Goal: Check status: Check status

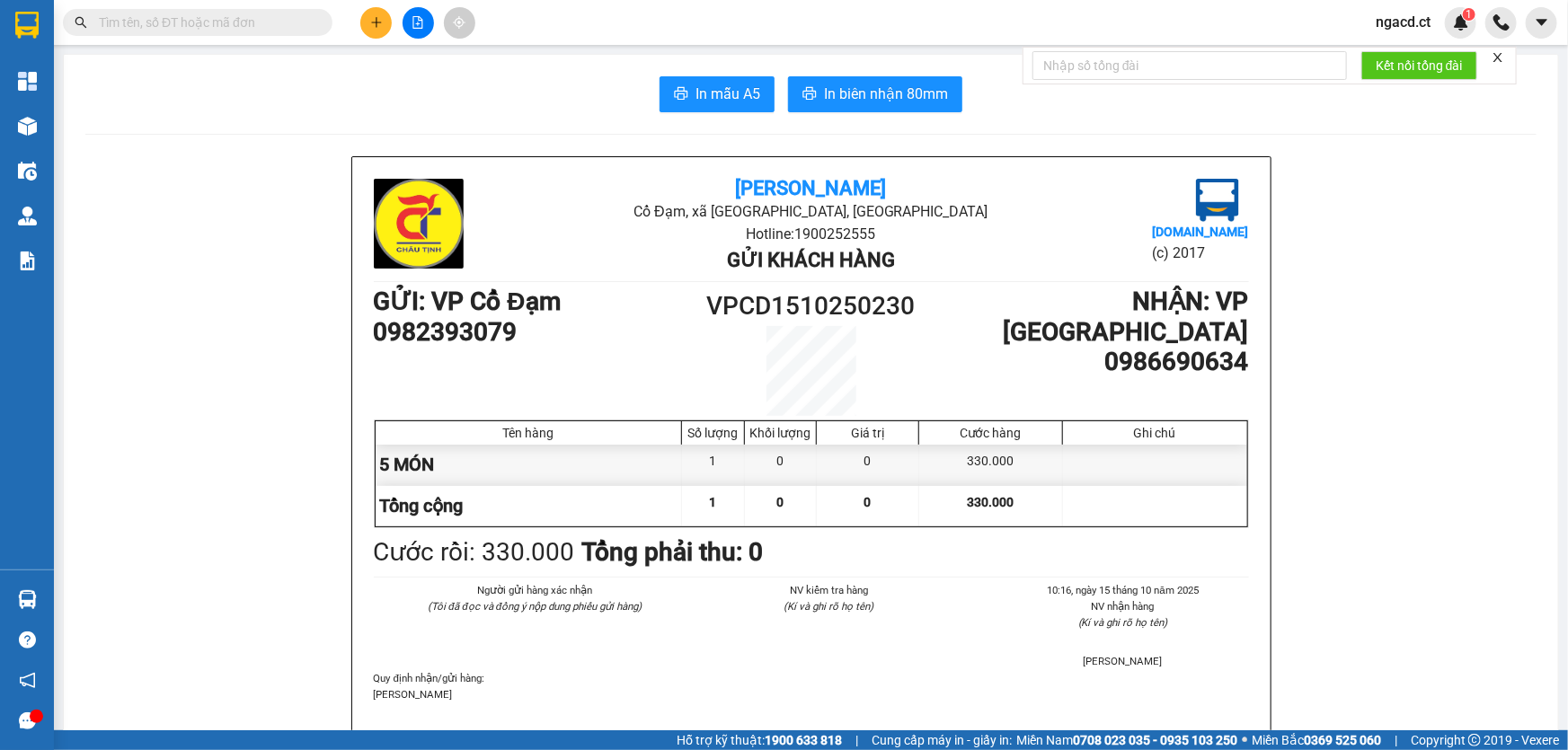
scroll to position [817, 0]
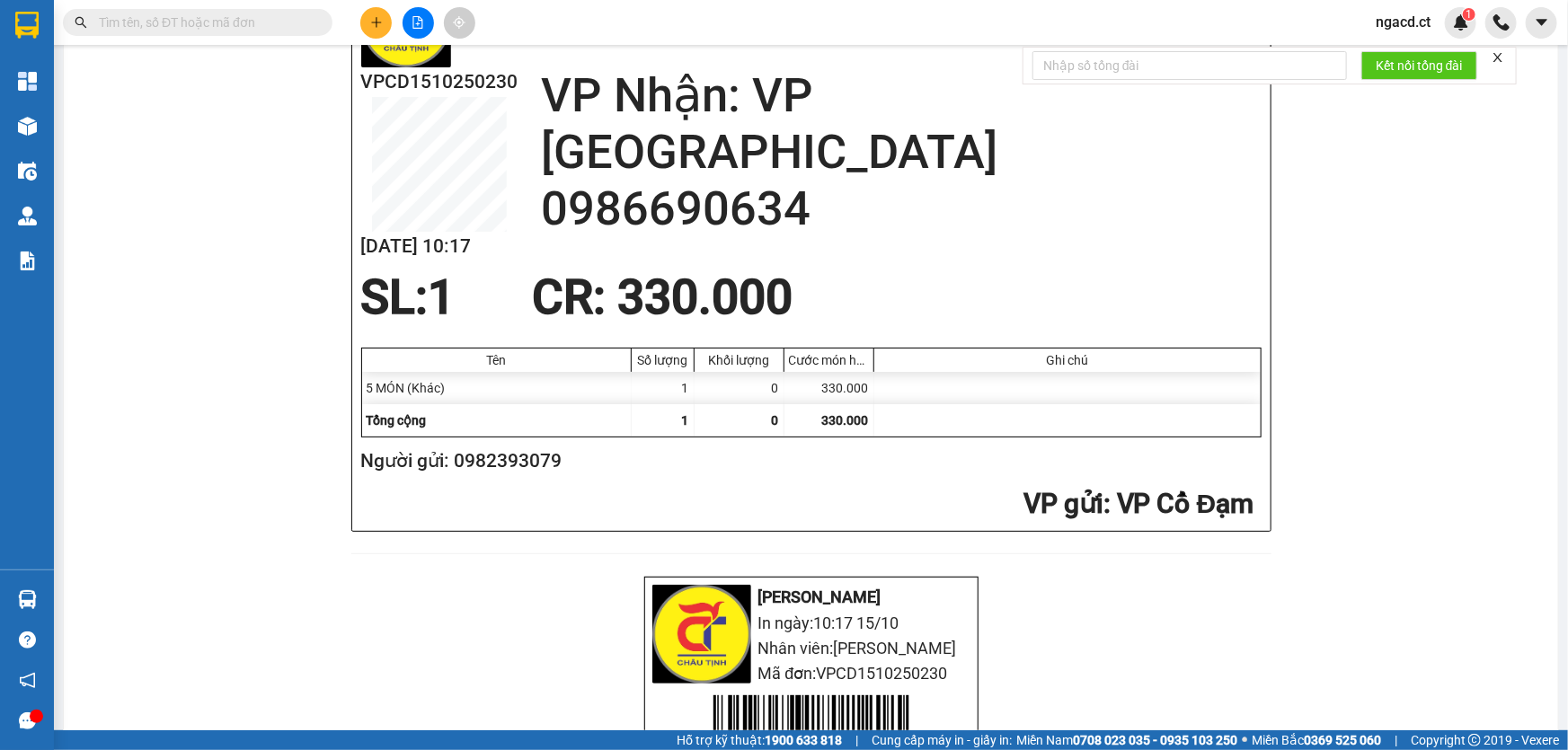
click at [282, 16] on input "text" at bounding box center [204, 23] width 212 height 20
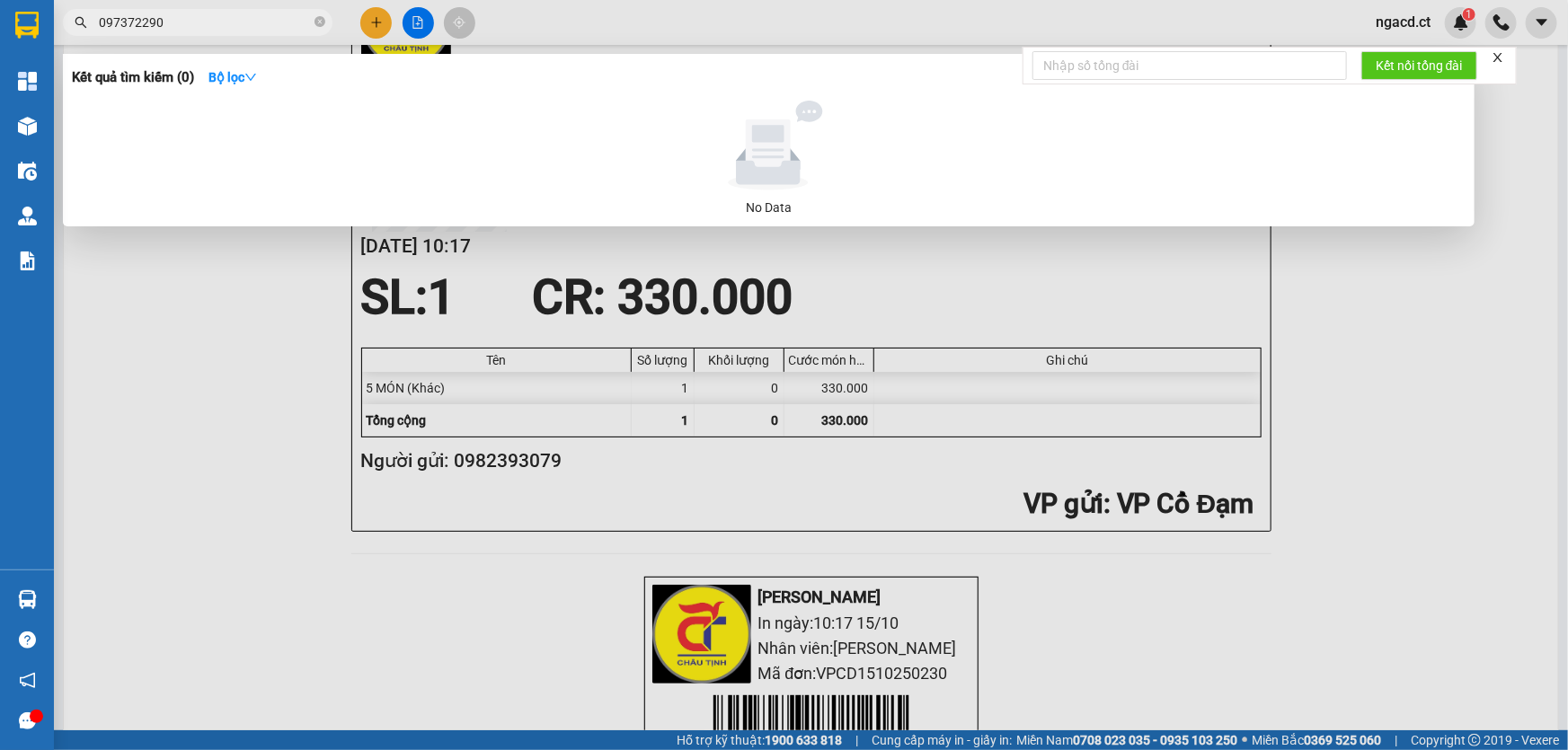
click at [139, 22] on input "097372290" at bounding box center [204, 23] width 212 height 20
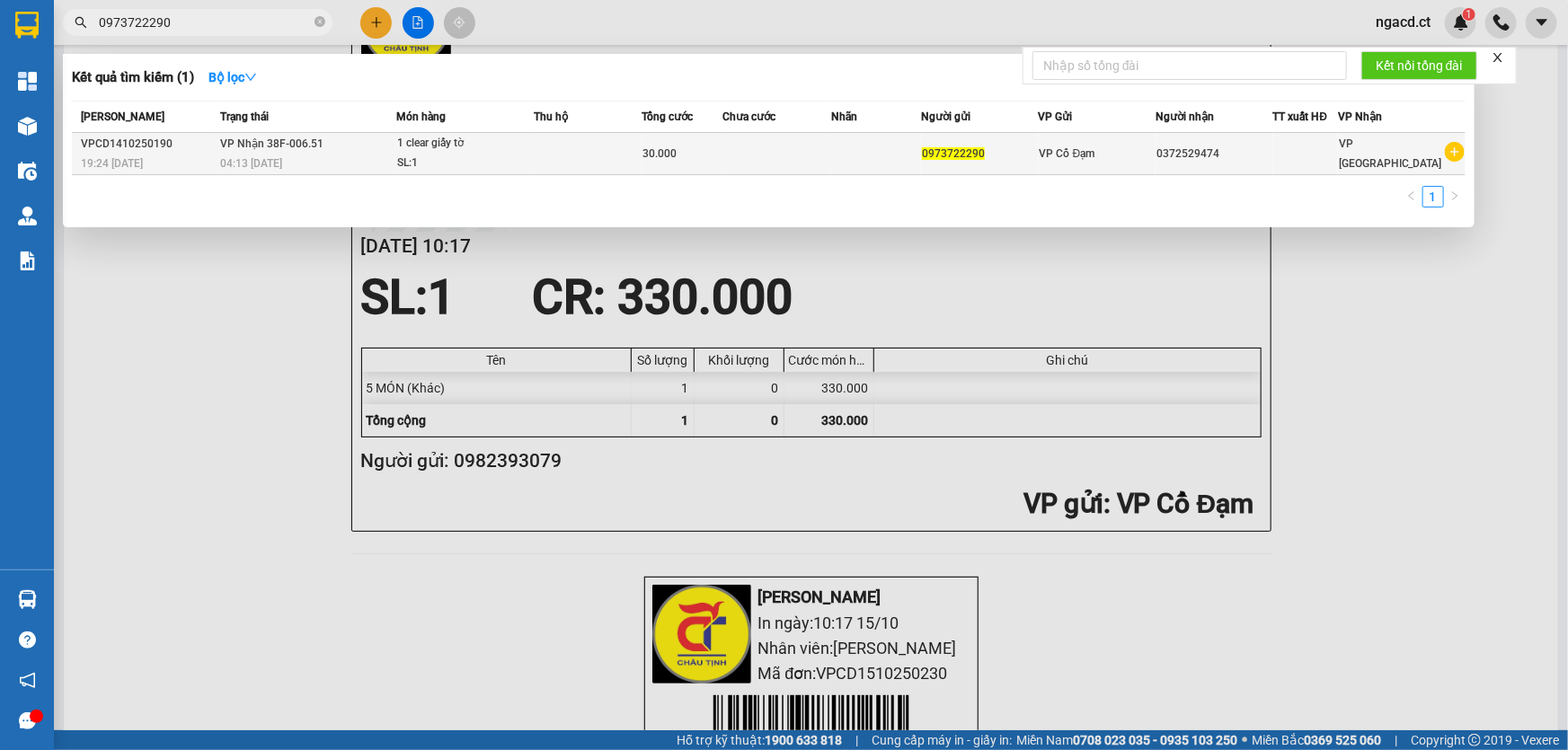
type input "0973722290"
click at [525, 160] on div "SL: 1" at bounding box center [465, 164] width 135 height 20
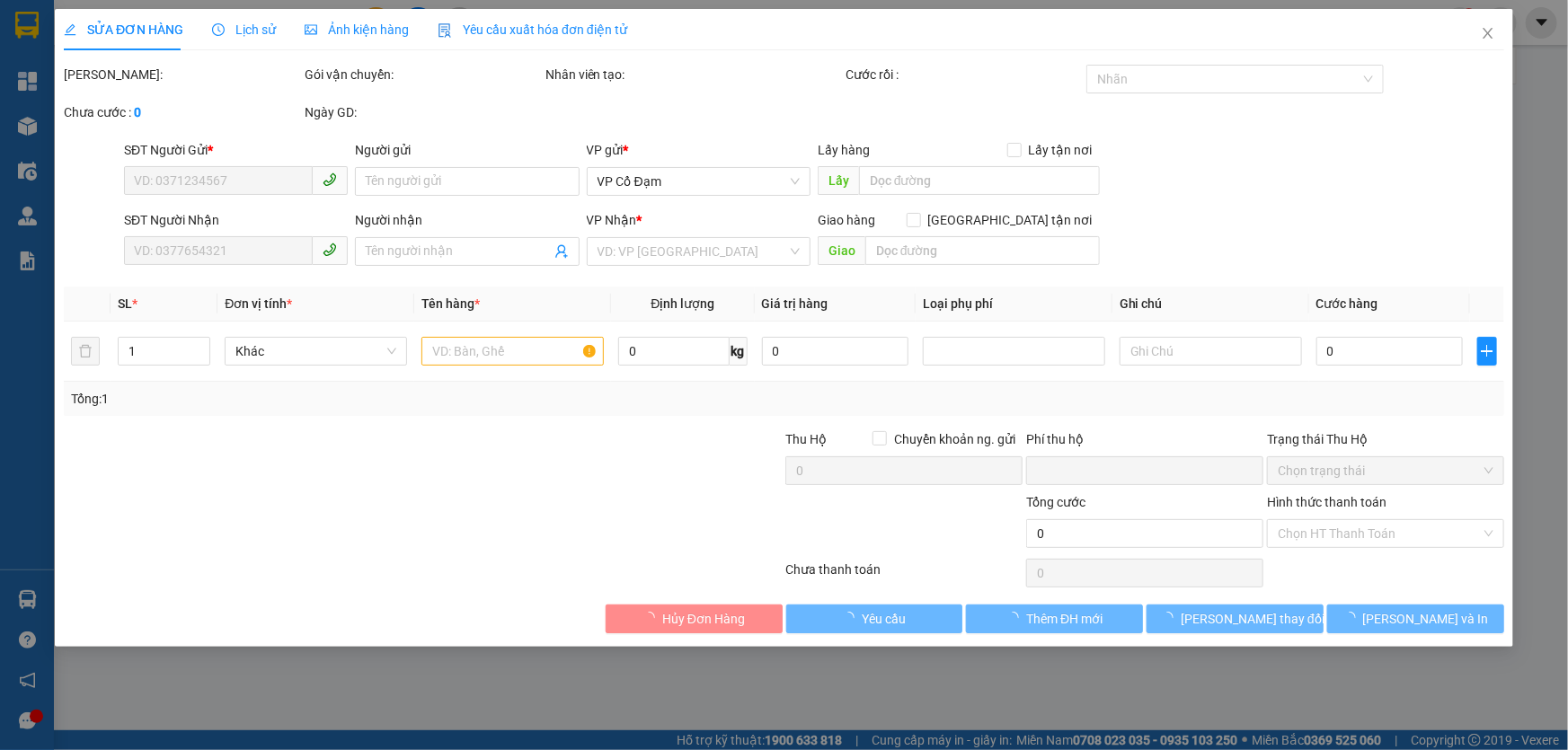
type input "0973722290"
type input "0372529474"
type input "0"
type input "30.000"
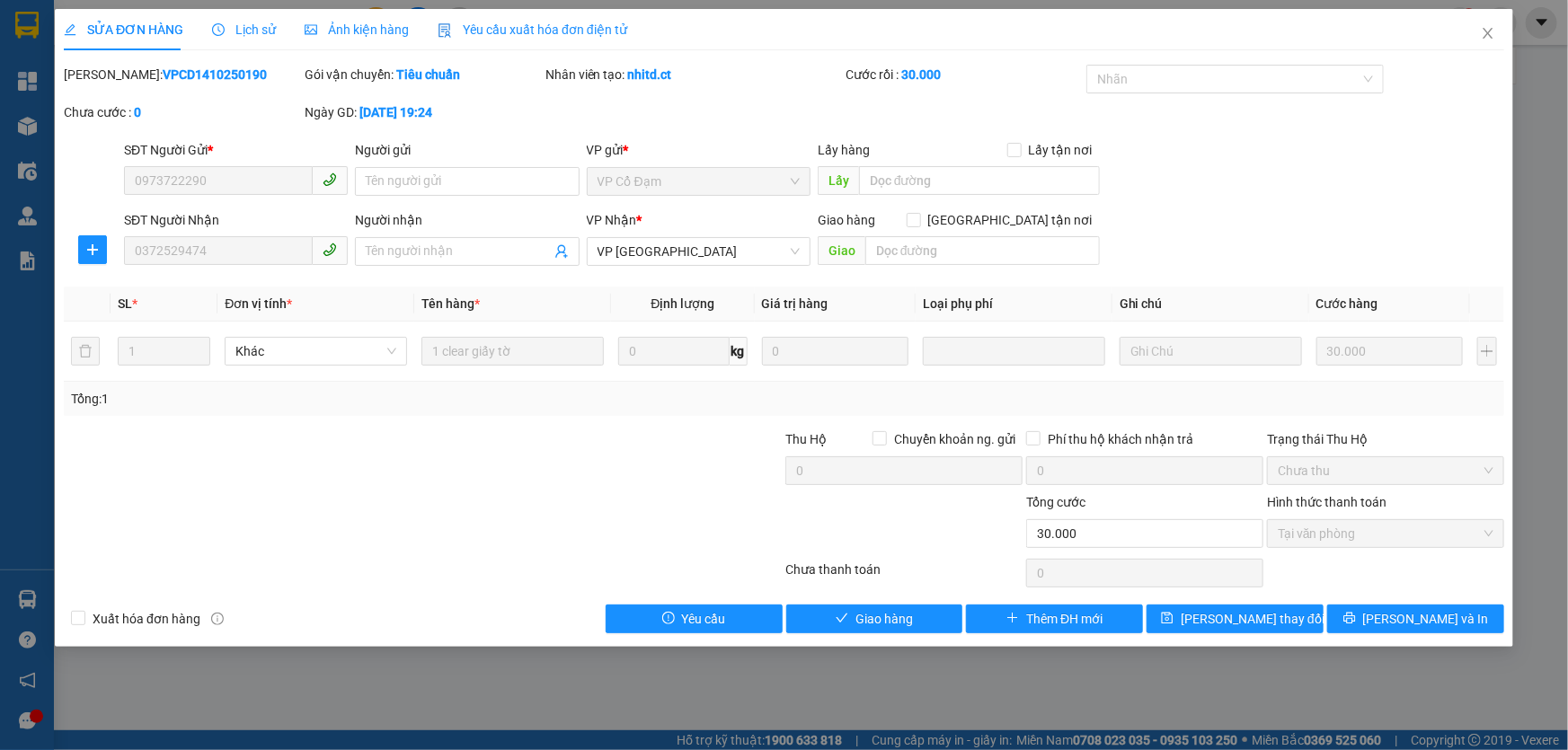
click at [260, 30] on span "Lịch sử" at bounding box center [244, 30] width 64 height 15
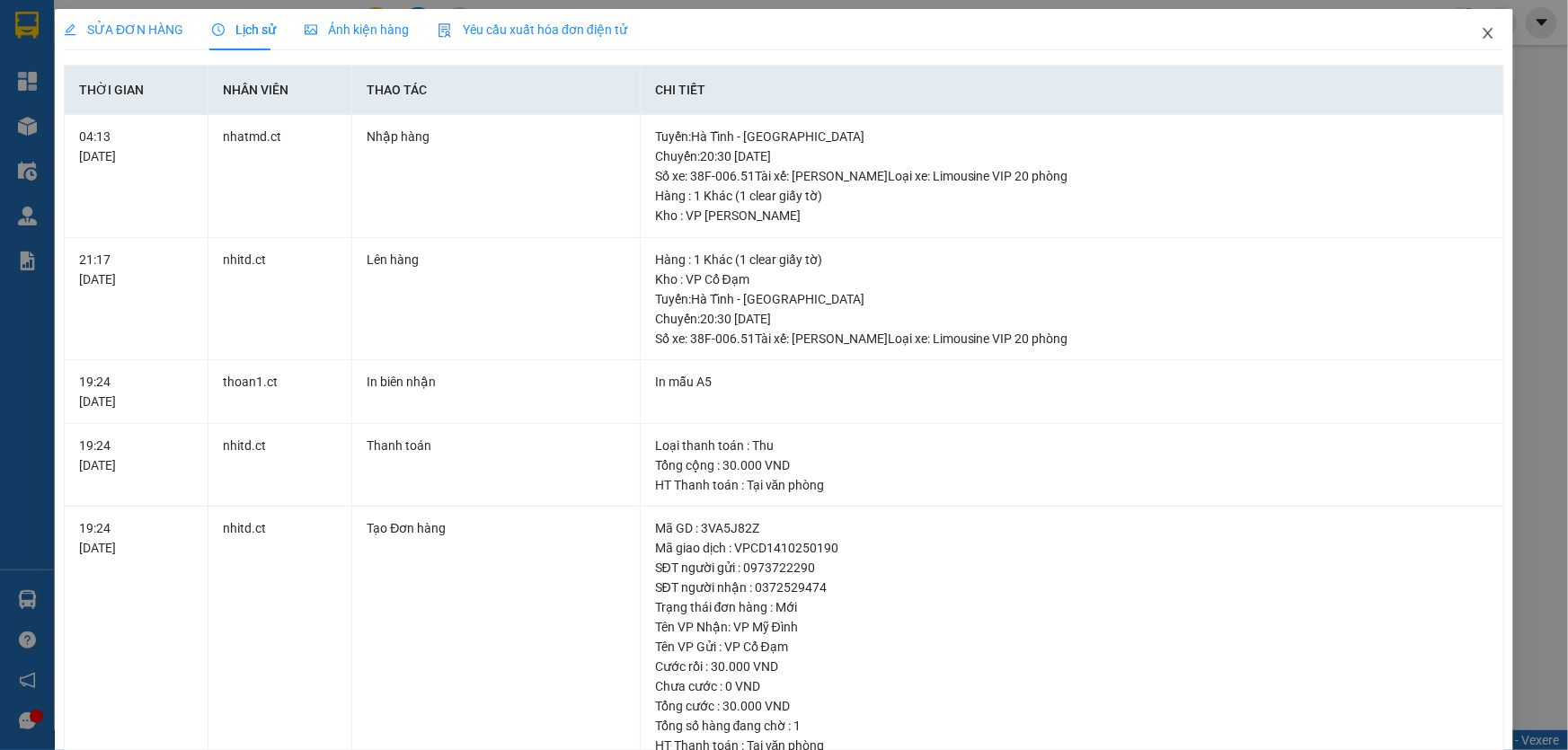
click at [1481, 36] on icon "close" at bounding box center [1488, 34] width 15 height 15
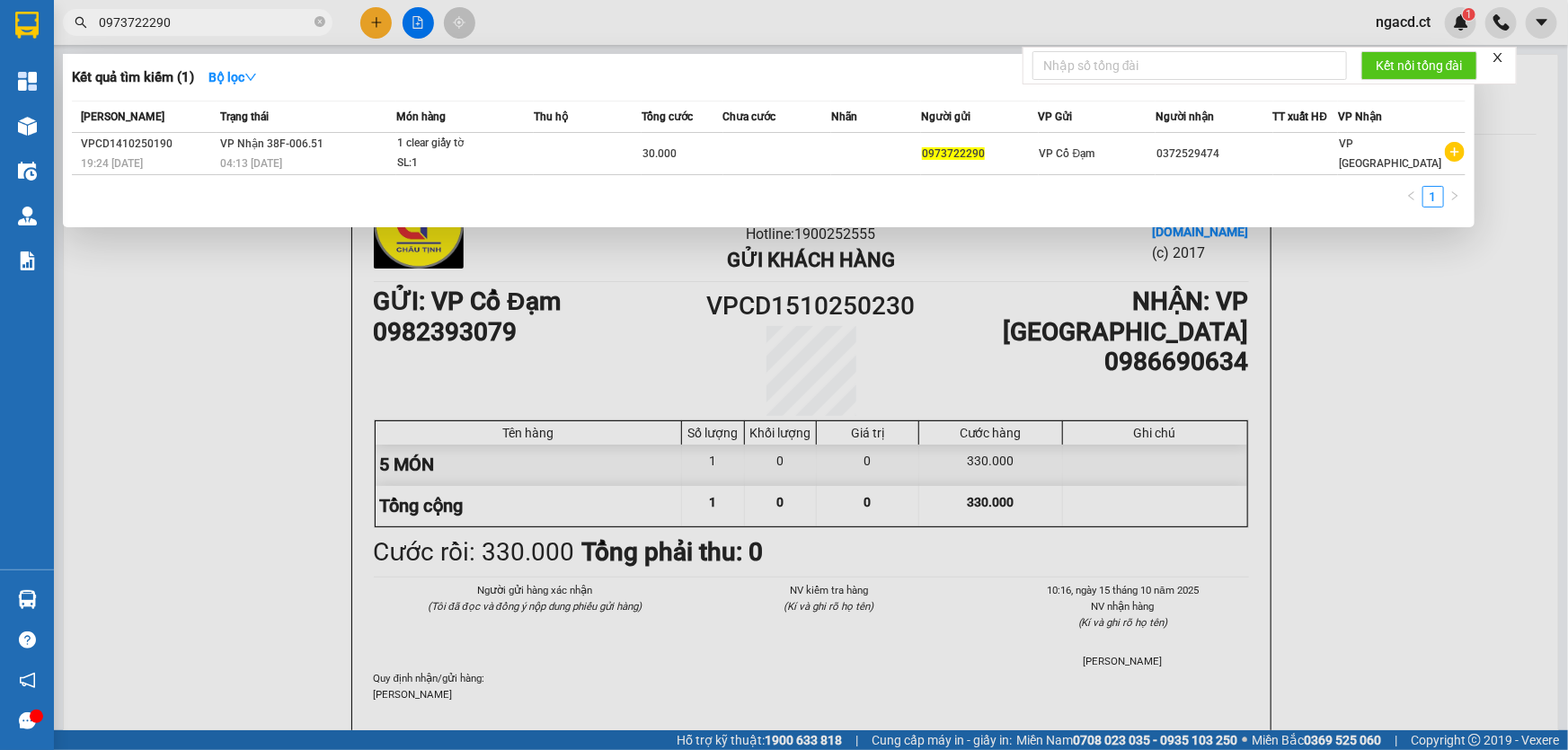
click at [201, 24] on input "0973722290" at bounding box center [204, 23] width 212 height 20
